Goal: Check status: Check status

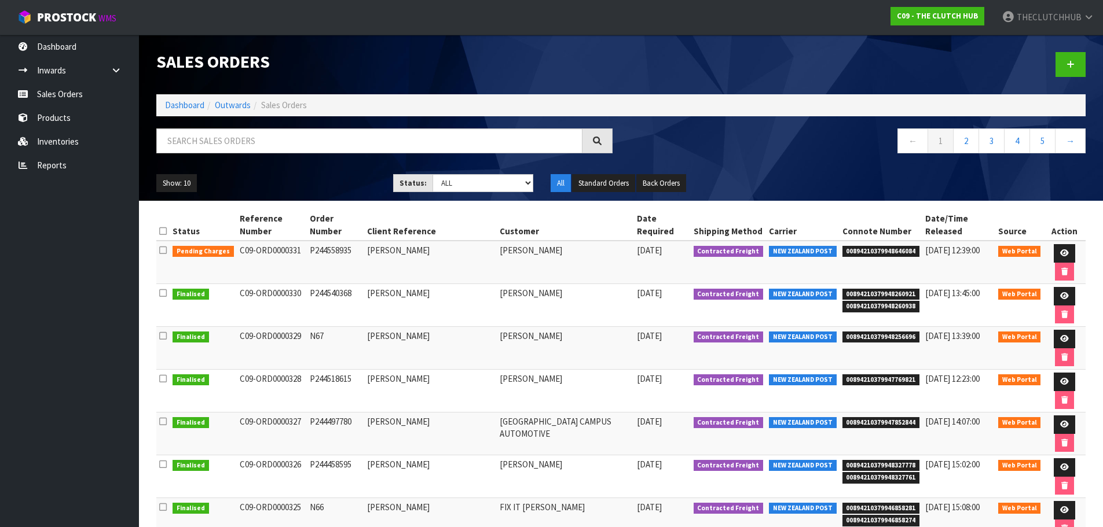
click at [898, 246] on span "00894210379948646084" at bounding box center [881, 252] width 78 height 12
drag, startPoint x: 903, startPoint y: 240, endPoint x: 833, endPoint y: 246, distance: 70.9
click at [839, 246] on td "00894210379948646084" at bounding box center [880, 262] width 83 height 43
copy span "00894210379948646084"
